Goal: Task Accomplishment & Management: Manage account settings

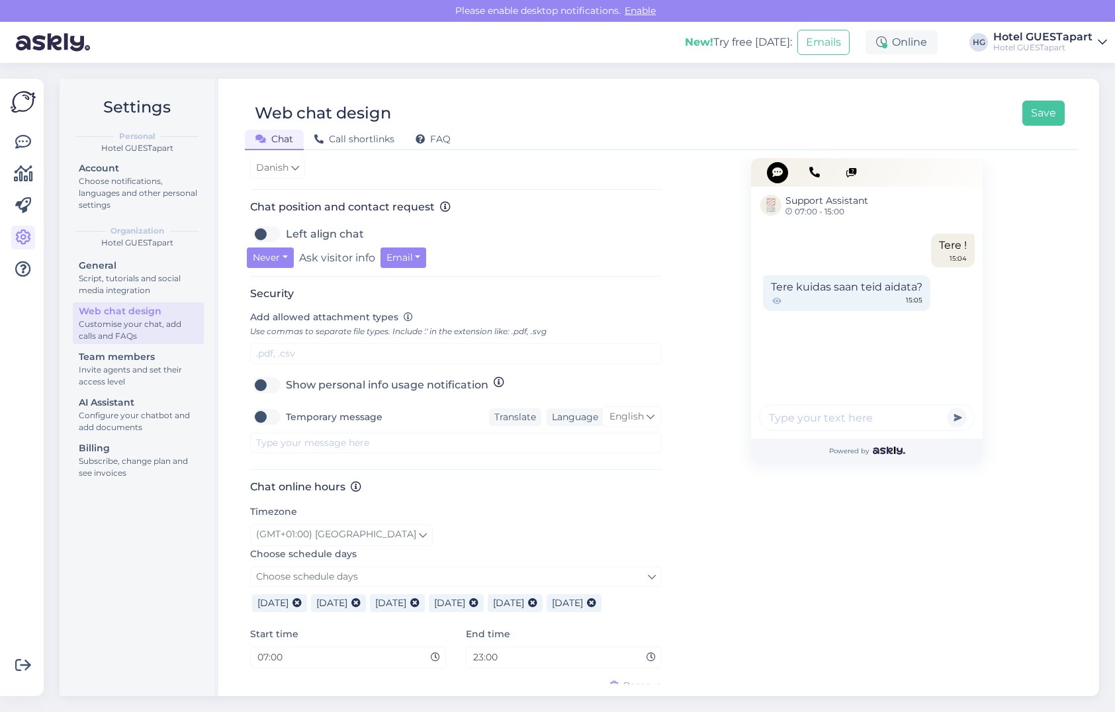
scroll to position [600, 0]
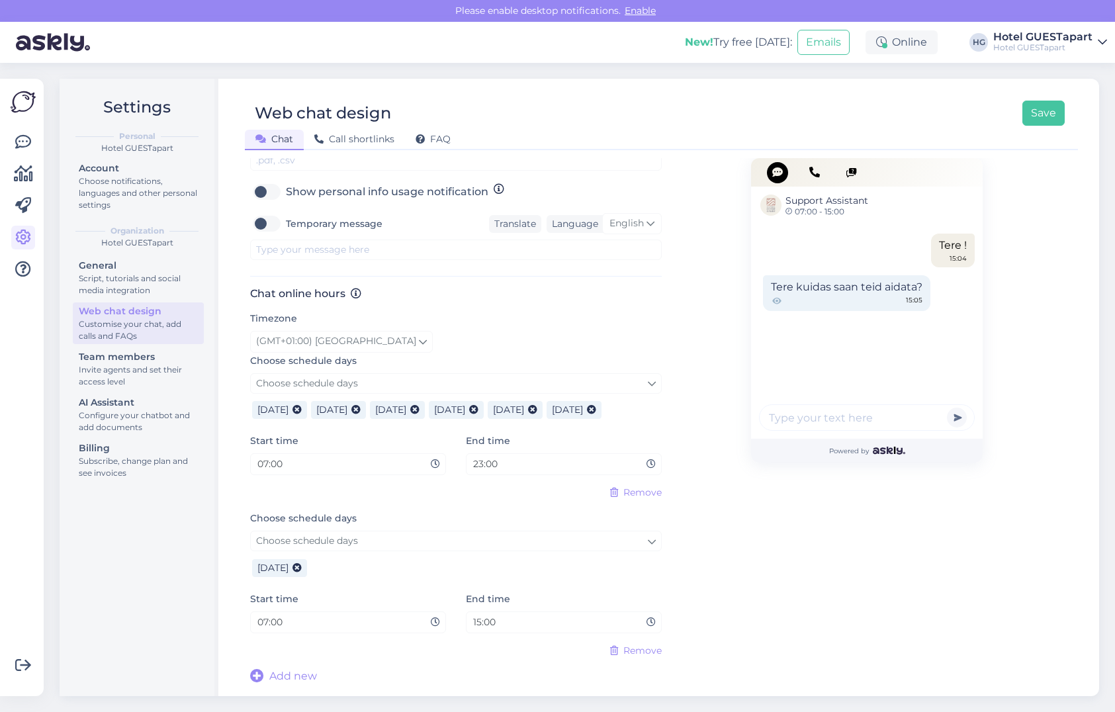
click at [641, 665] on div "Chat online hours Timezone (GMT+01:00) Copenhagen Choose schedule days Choose s…" at bounding box center [456, 485] width 412 height 397
click at [754, 625] on div "Support Assistant 07:00 - 15:00 Tere ! 15:04 Tere kuidas saan teid aidata? 15:0…" at bounding box center [867, 122] width 232 height 1126
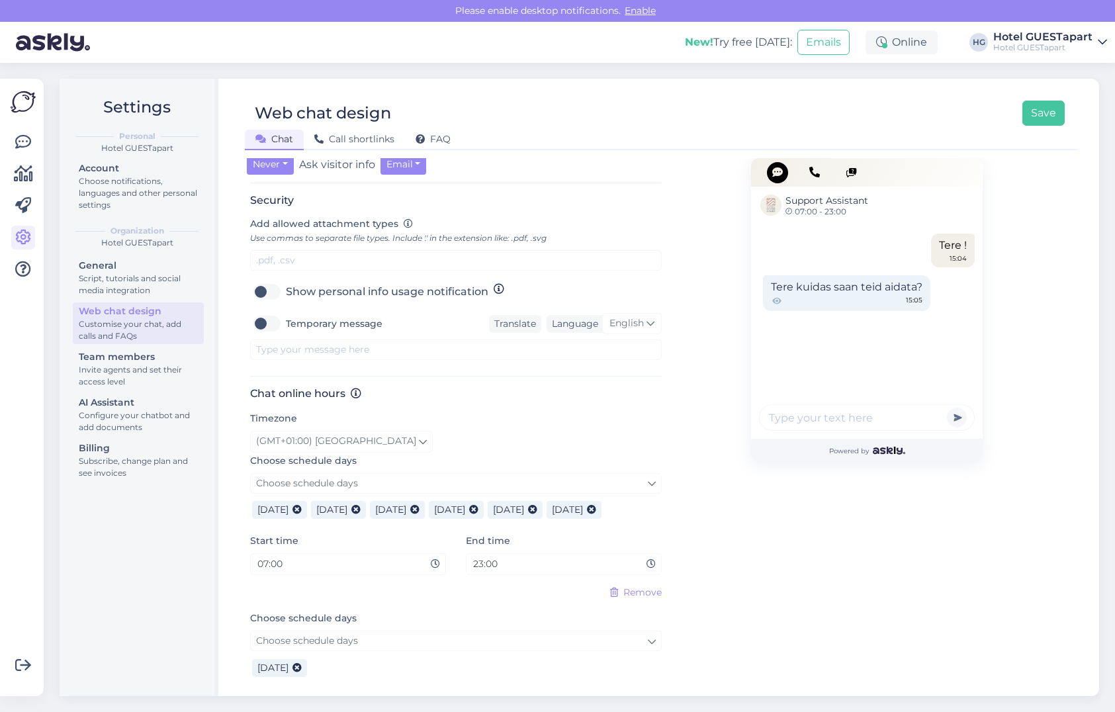
scroll to position [600, 0]
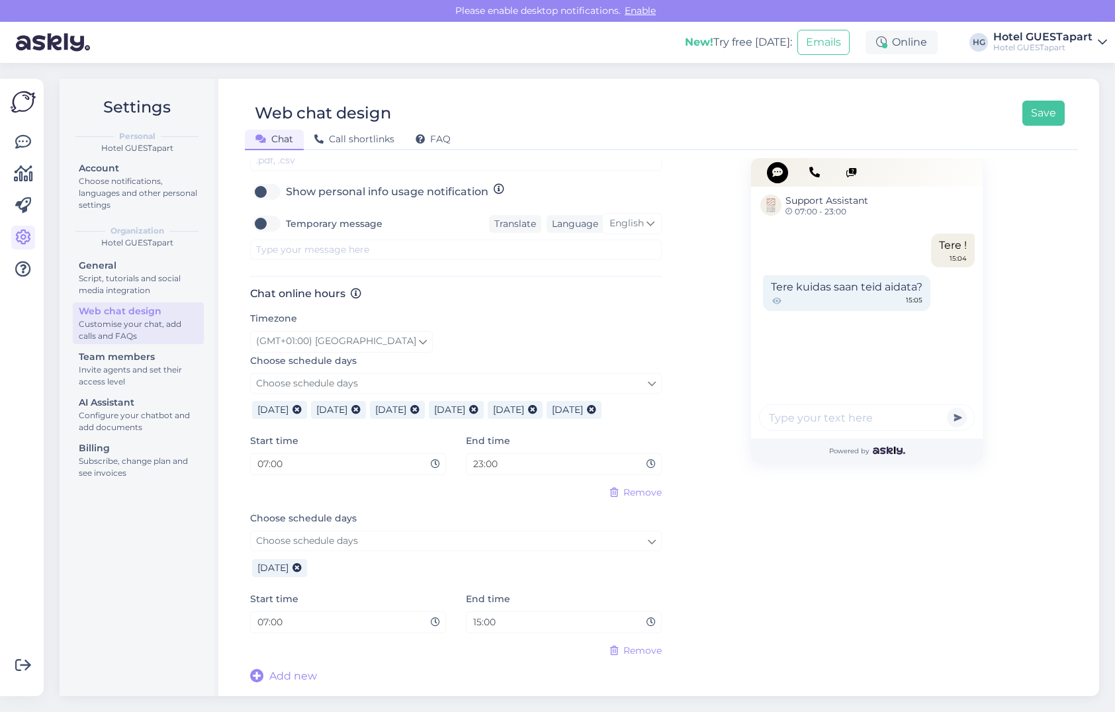
click at [647, 653] on span "Remove" at bounding box center [642, 651] width 38 height 14
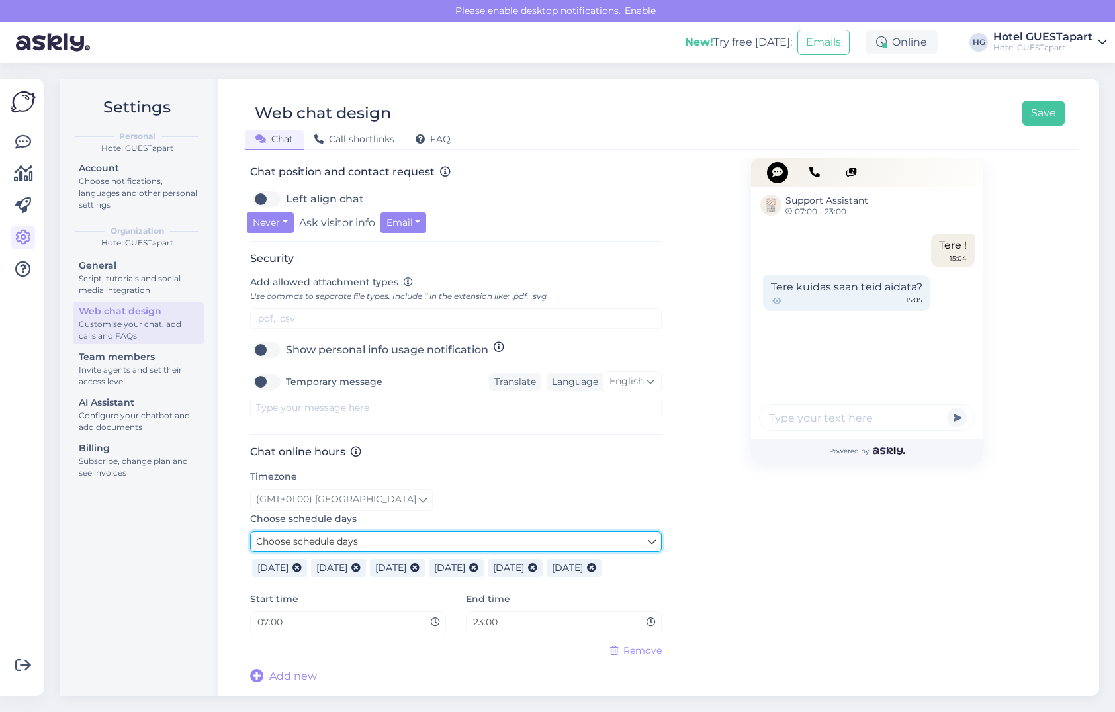
click at [493, 542] on link "Choose schedule days" at bounding box center [456, 541] width 412 height 21
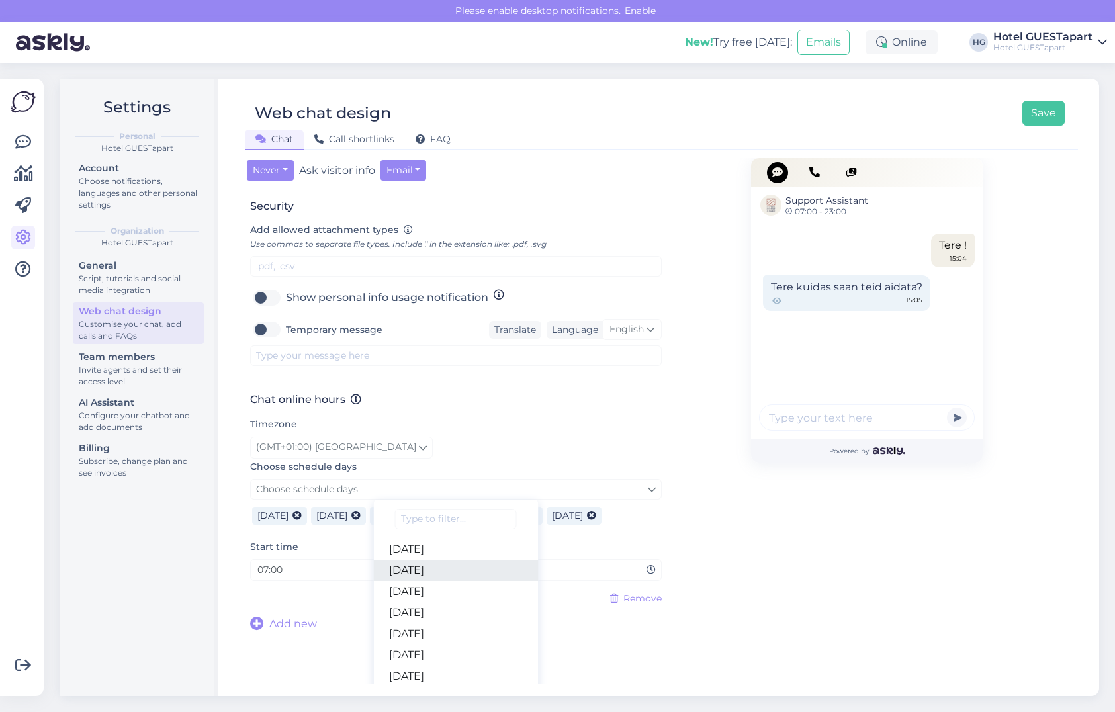
scroll to position [517, 0]
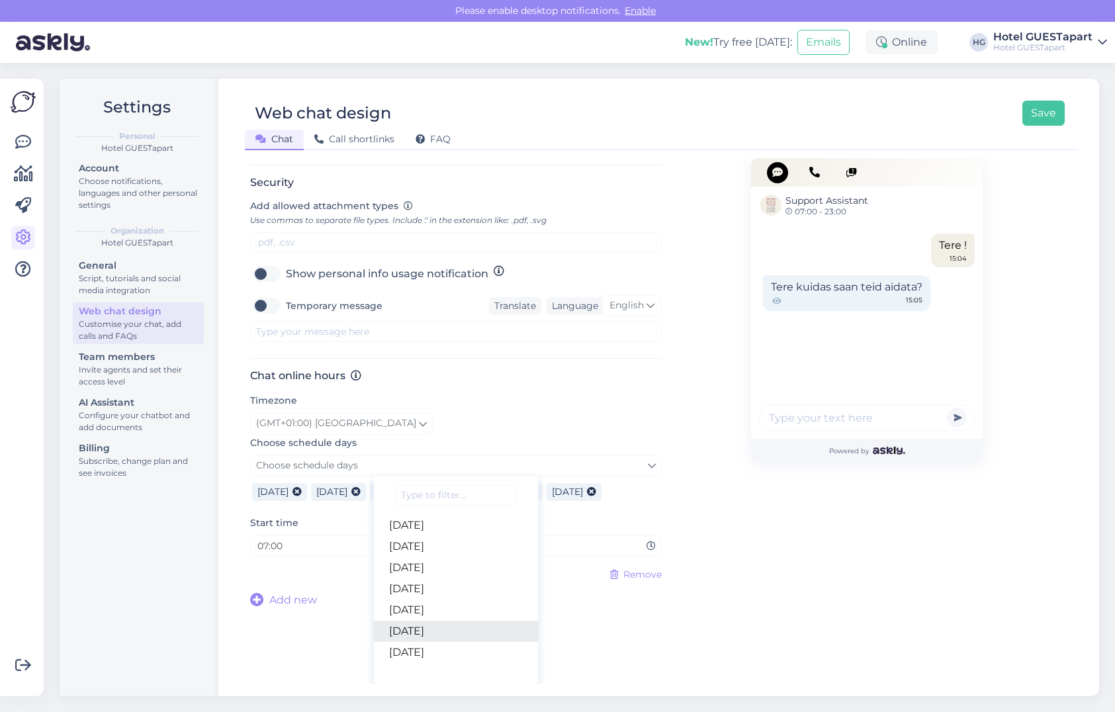
click at [433, 628] on link "[DATE]" at bounding box center [455, 631] width 165 height 21
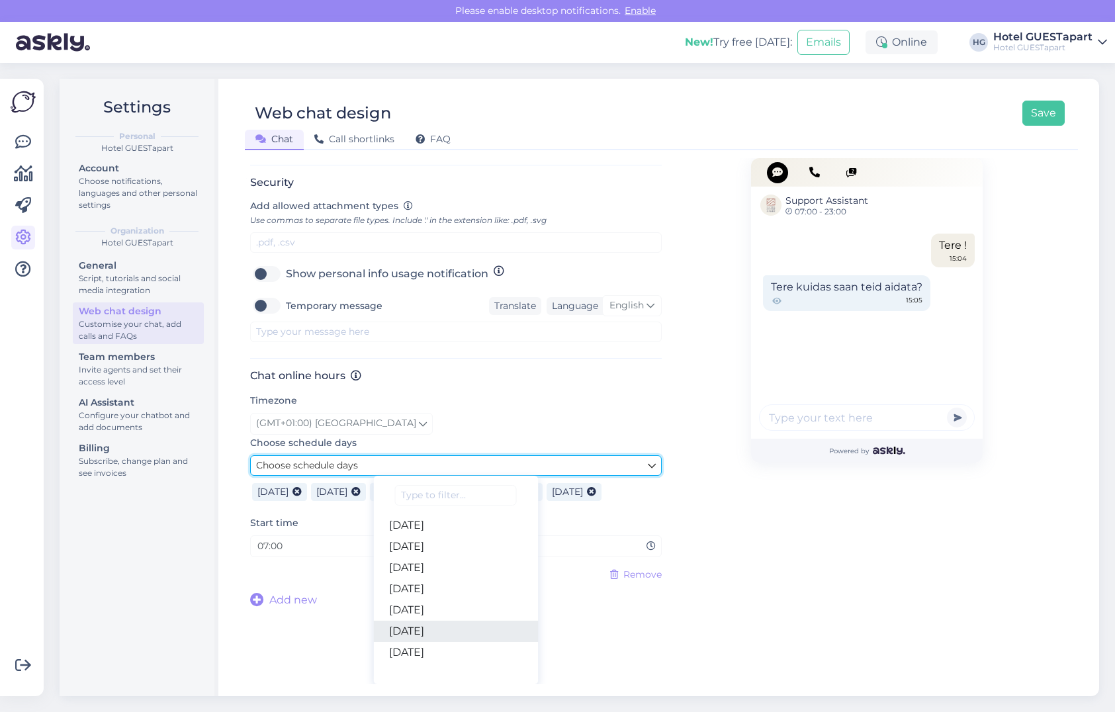
scroll to position [467, 0]
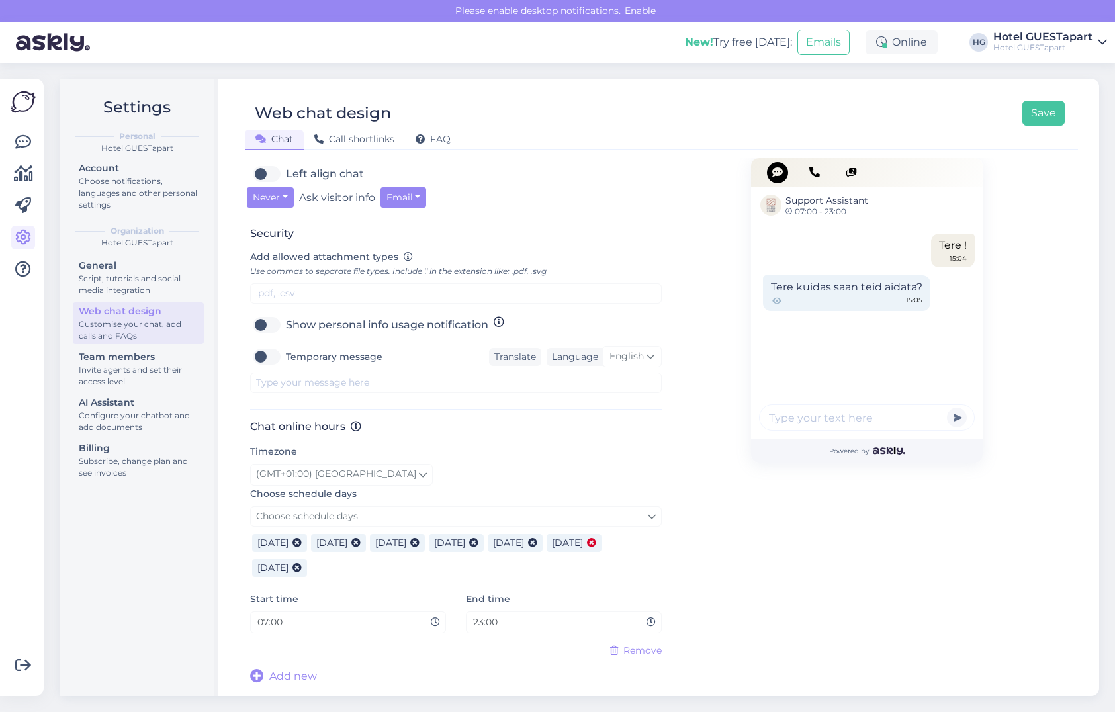
click at [596, 545] on icon at bounding box center [591, 543] width 9 height 9
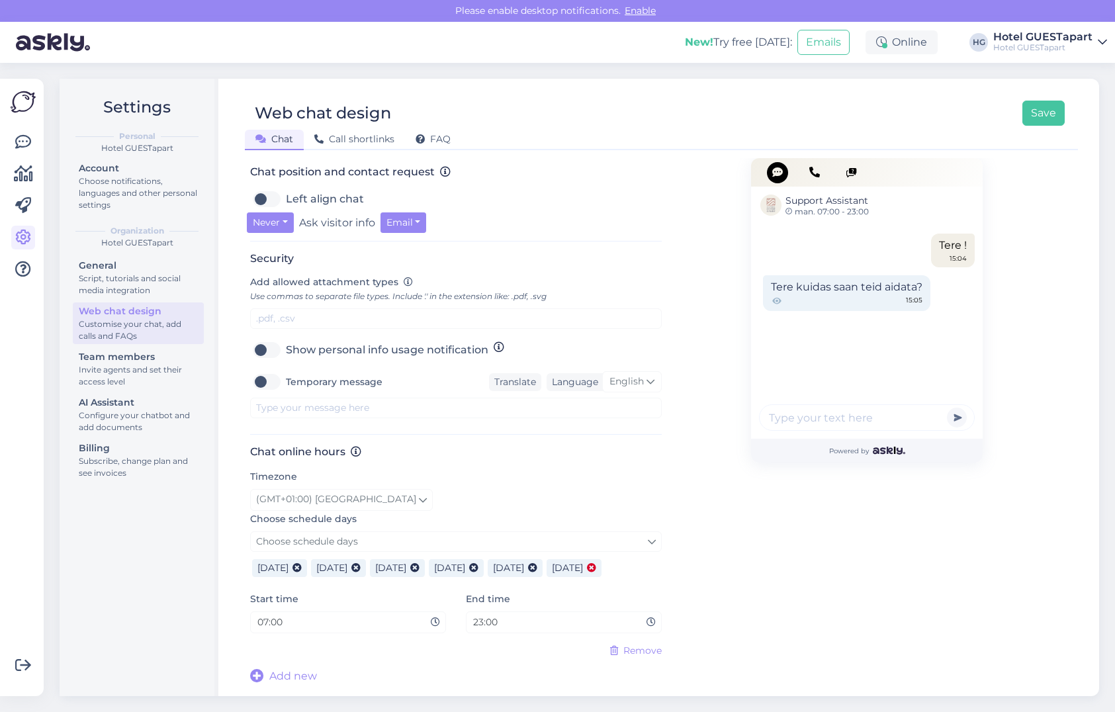
click at [587, 570] on icon at bounding box center [591, 568] width 9 height 9
click at [461, 552] on div "[DATE] [DATE] [DATE] [DATE] [DATE]" at bounding box center [456, 566] width 412 height 29
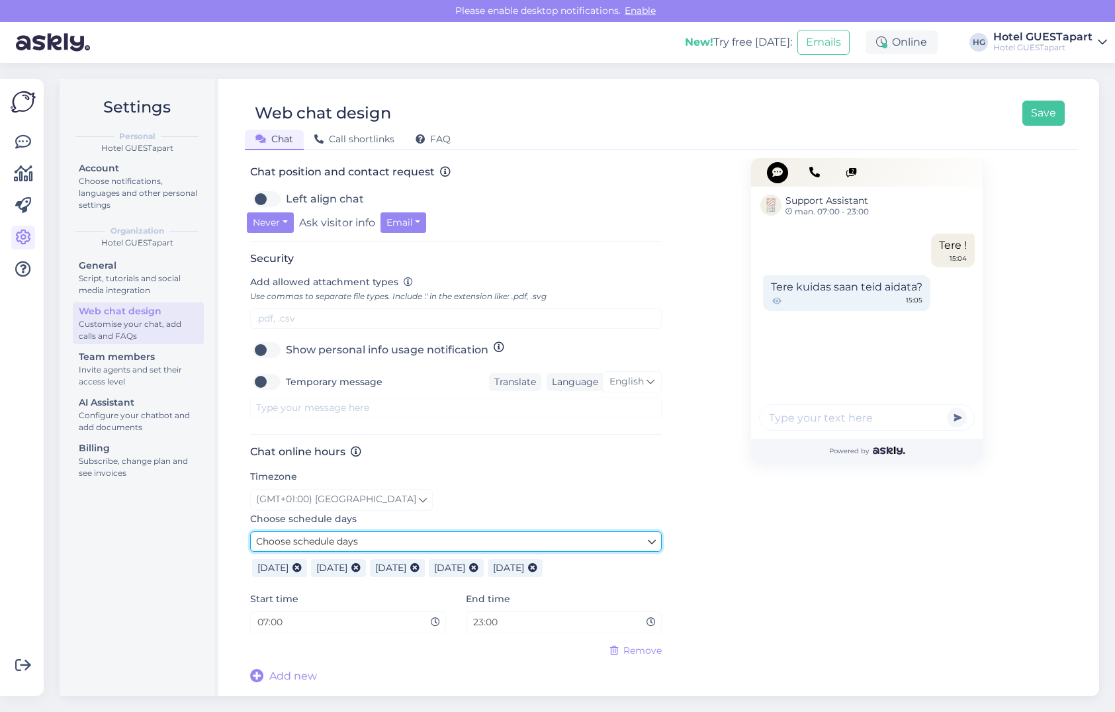
click at [437, 537] on link "Choose schedule days" at bounding box center [456, 541] width 412 height 21
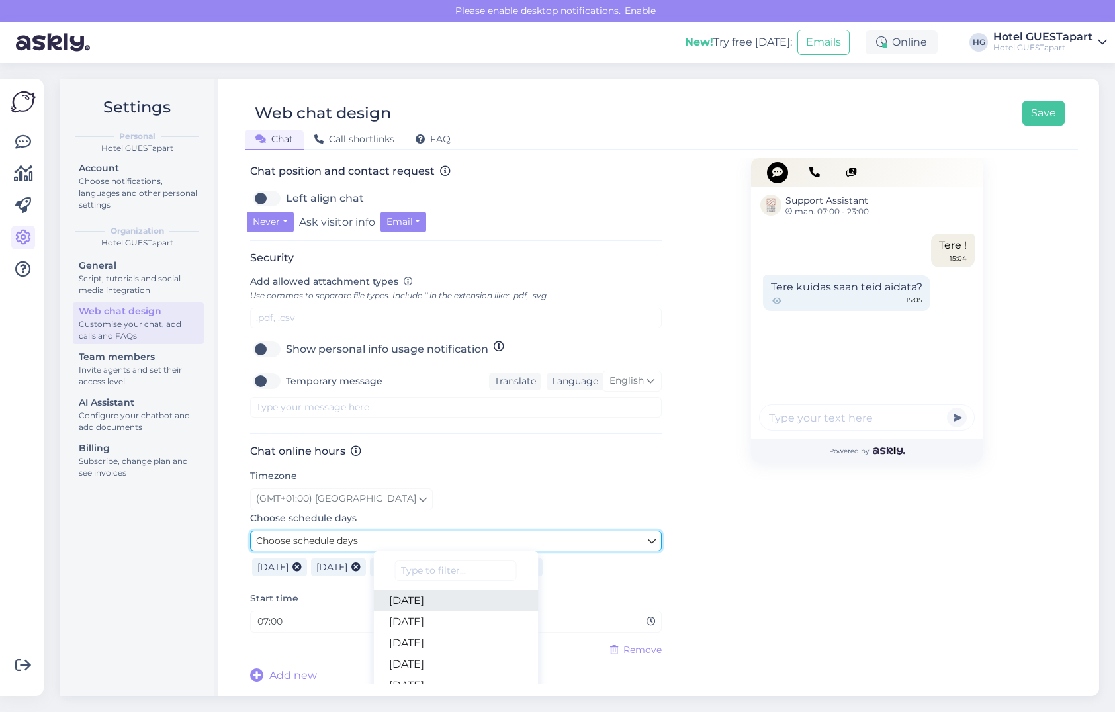
scroll to position [517, 0]
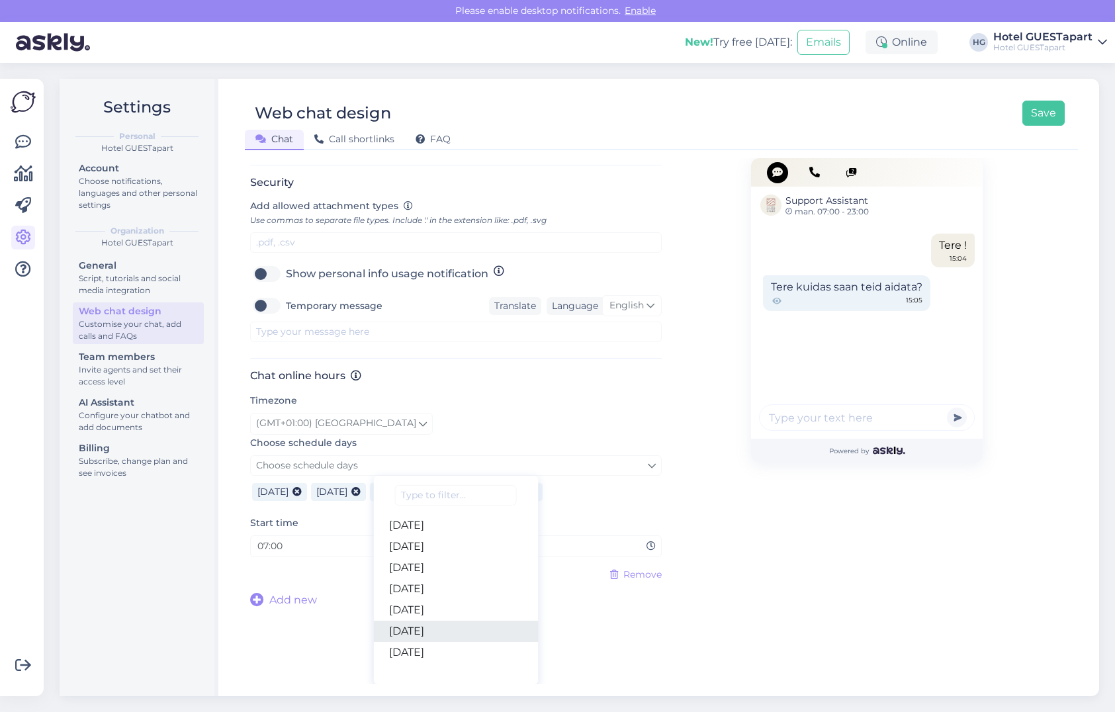
click at [425, 637] on link "[DATE]" at bounding box center [455, 631] width 165 height 21
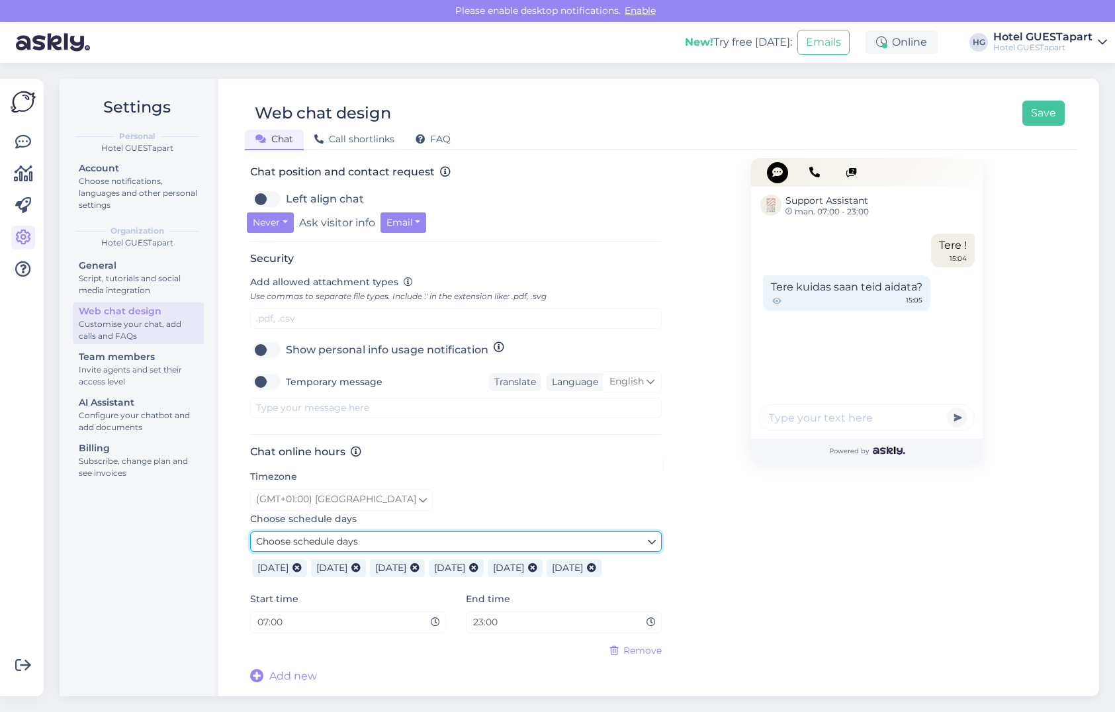
scroll to position [467, 0]
click at [470, 531] on link "Choose schedule days" at bounding box center [456, 541] width 412 height 21
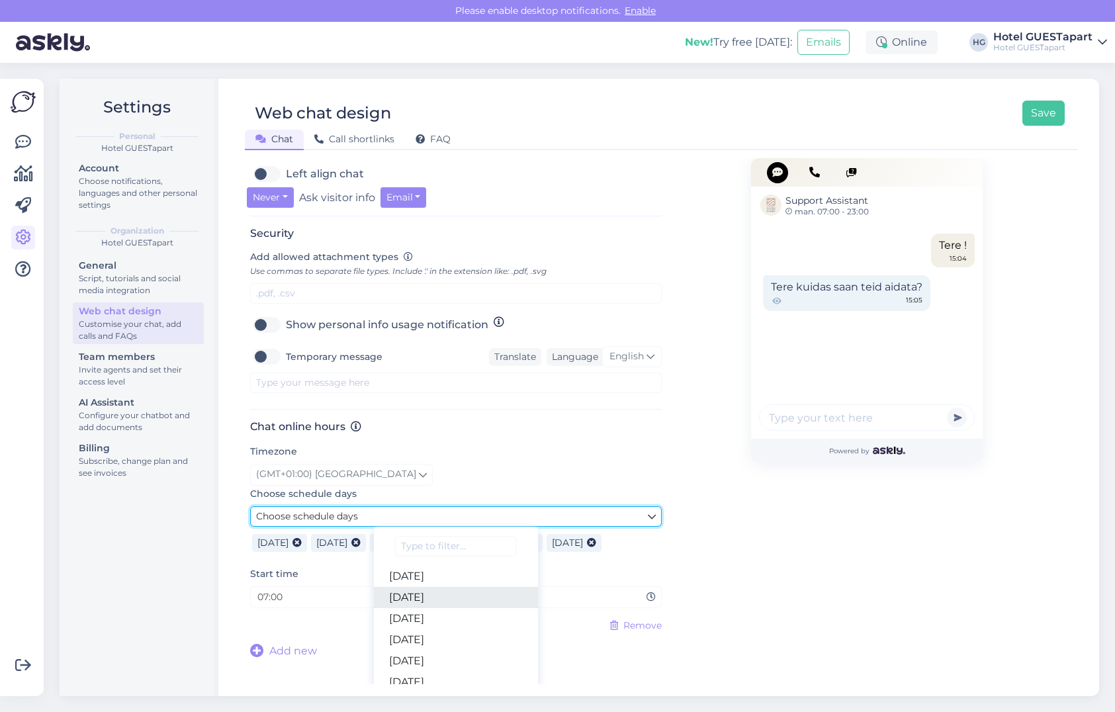
scroll to position [517, 0]
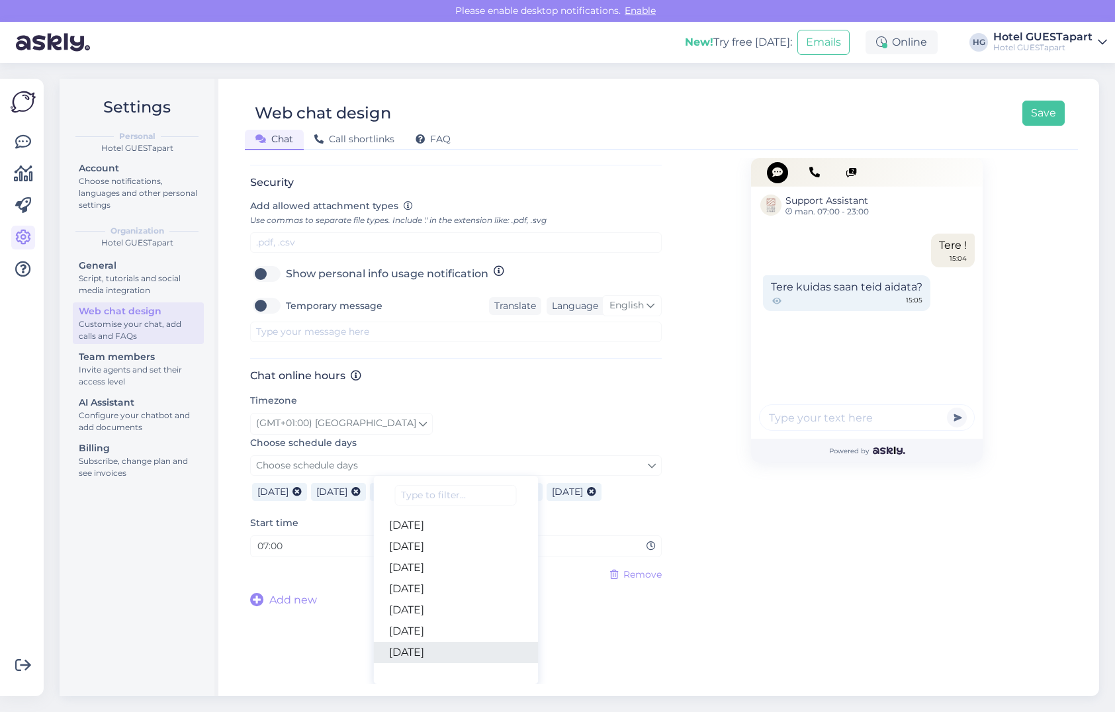
click at [417, 656] on link "[DATE]" at bounding box center [455, 652] width 165 height 21
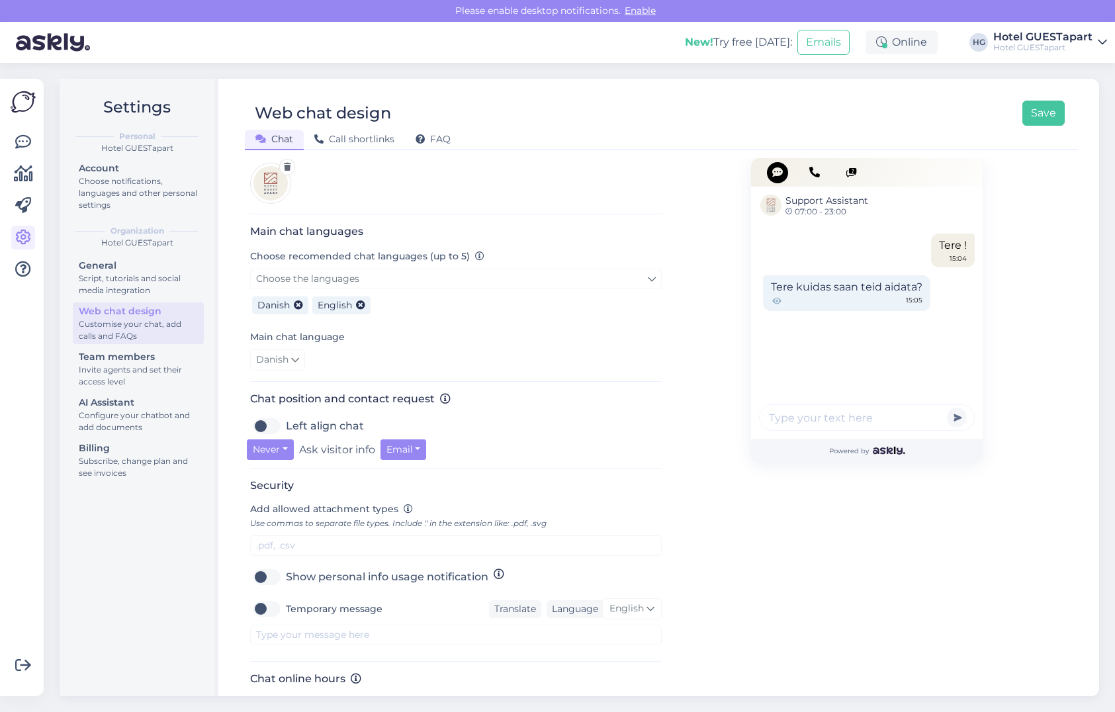
scroll to position [182, 0]
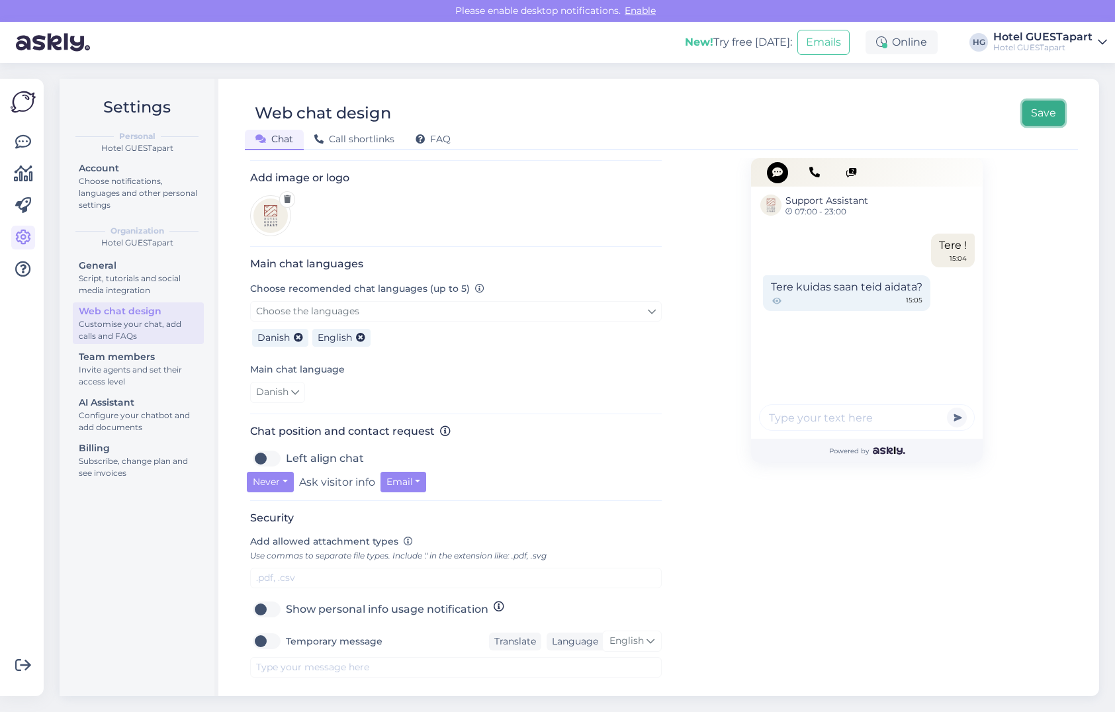
click at [1026, 120] on button "Save" at bounding box center [1043, 113] width 42 height 25
